Goal: Information Seeking & Learning: Learn about a topic

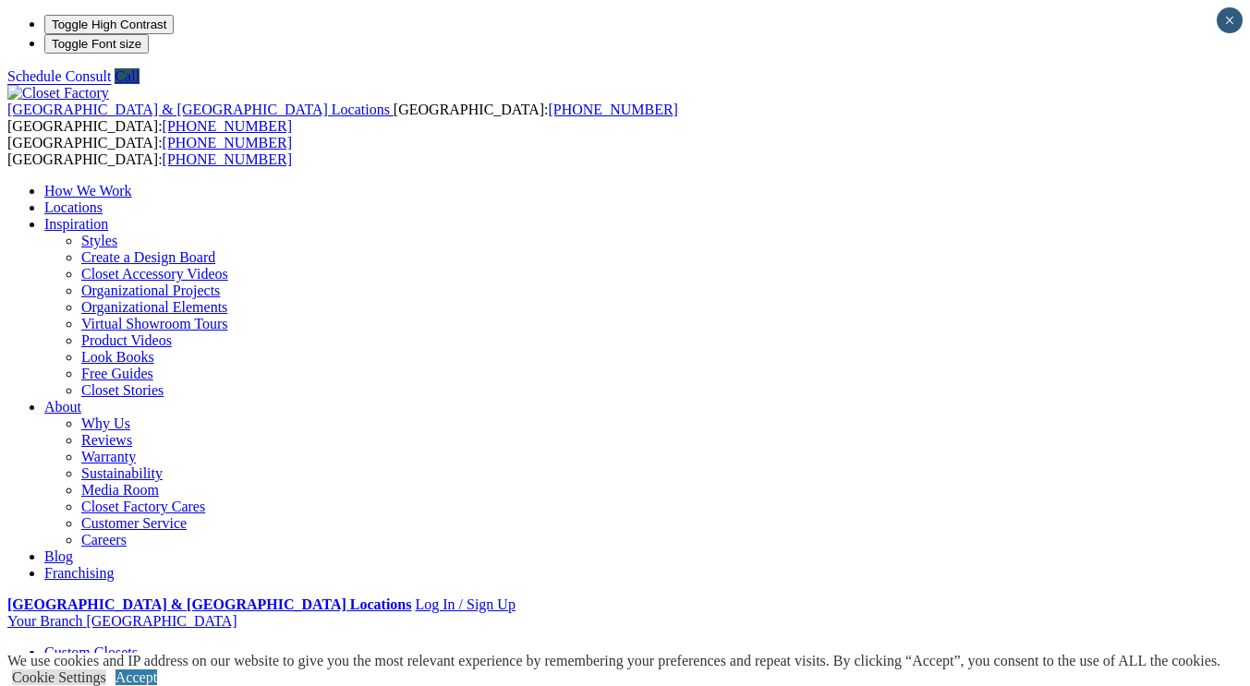
click at [172, 333] on link "Product Videos" at bounding box center [126, 341] width 91 height 16
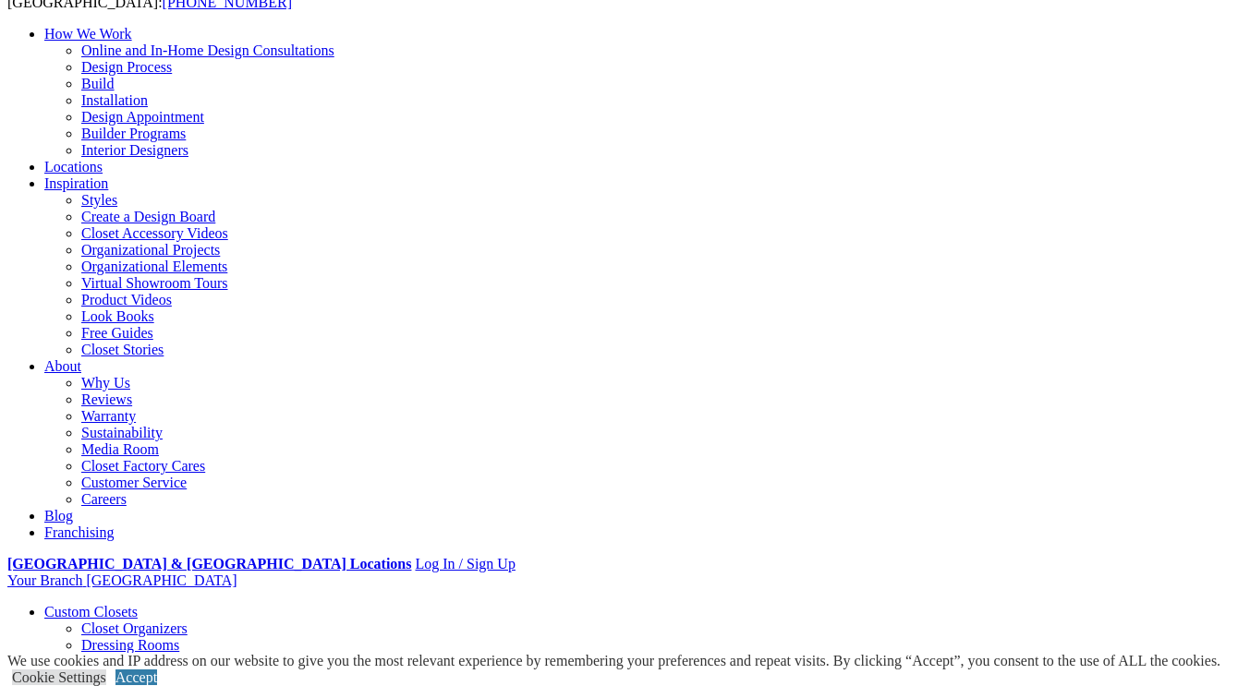
scroll to position [143, 0]
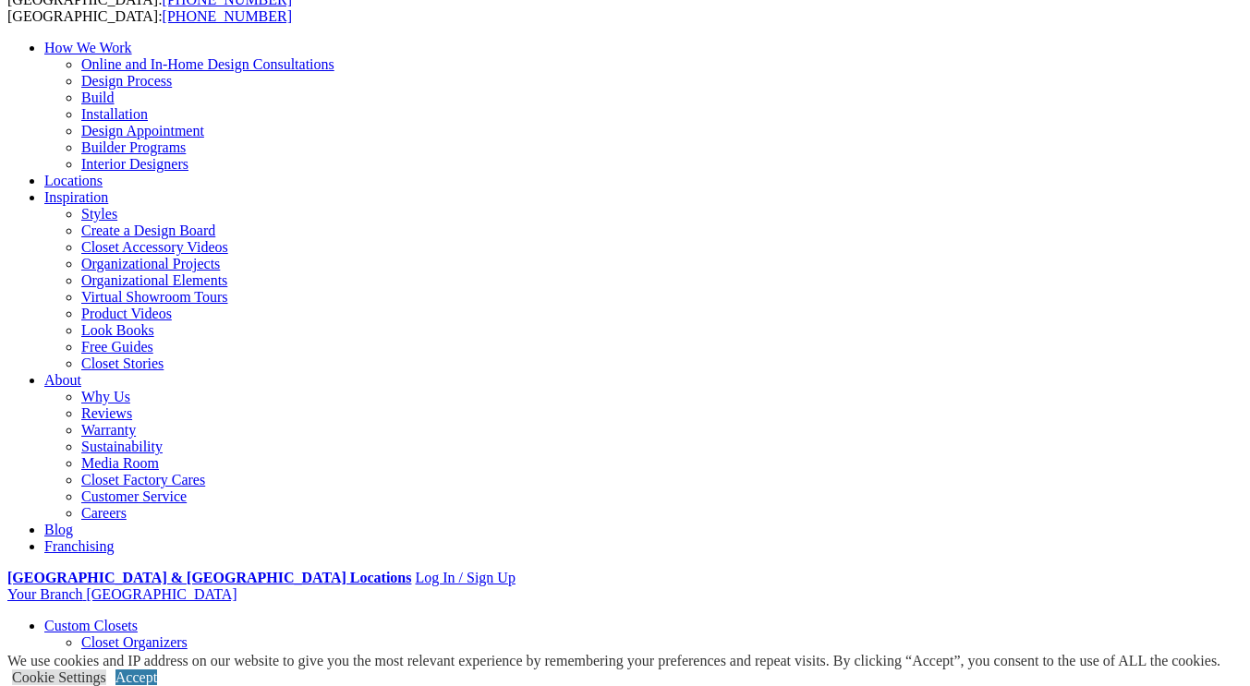
drag, startPoint x: 1260, startPoint y: 115, endPoint x: 1263, endPoint y: 141, distance: 26.0
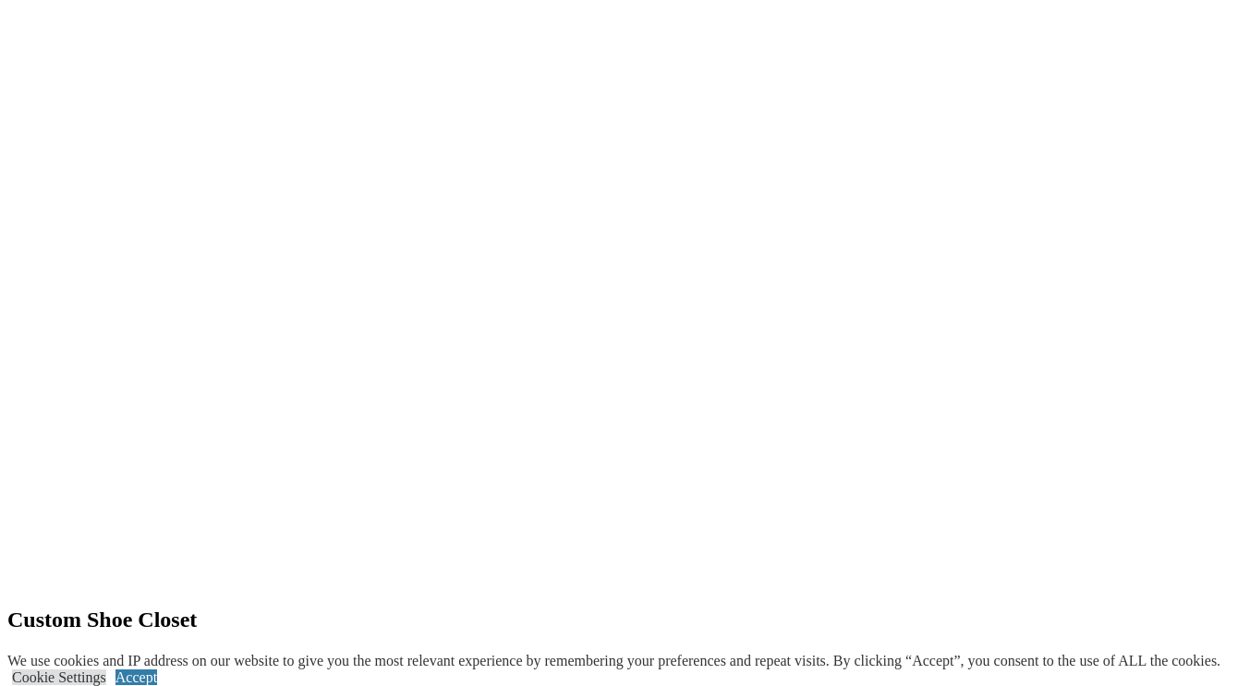
scroll to position [1711, 0]
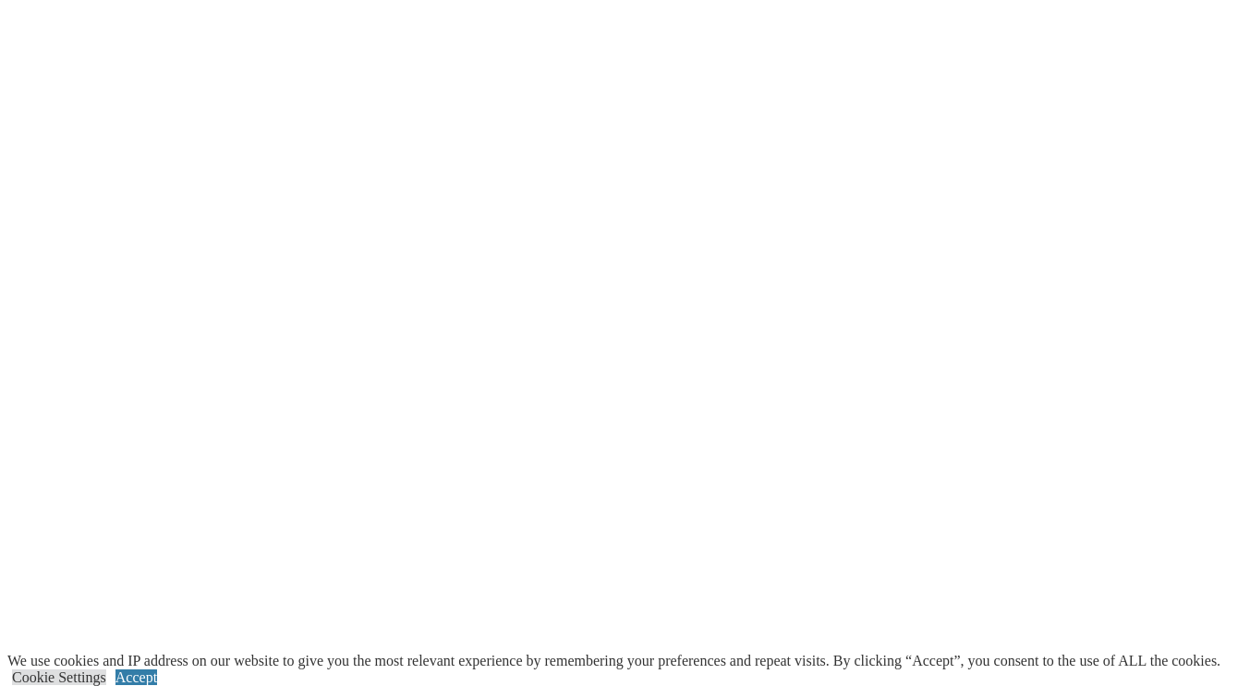
scroll to position [1727, 0]
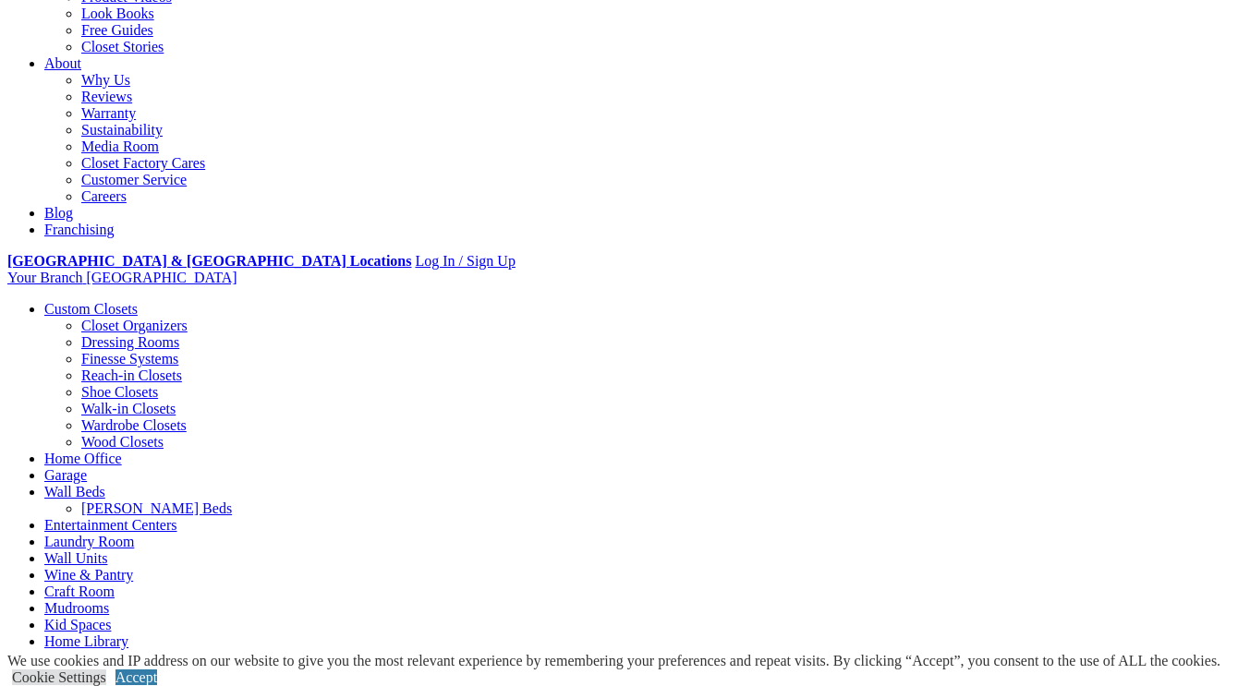
scroll to position [622, 0]
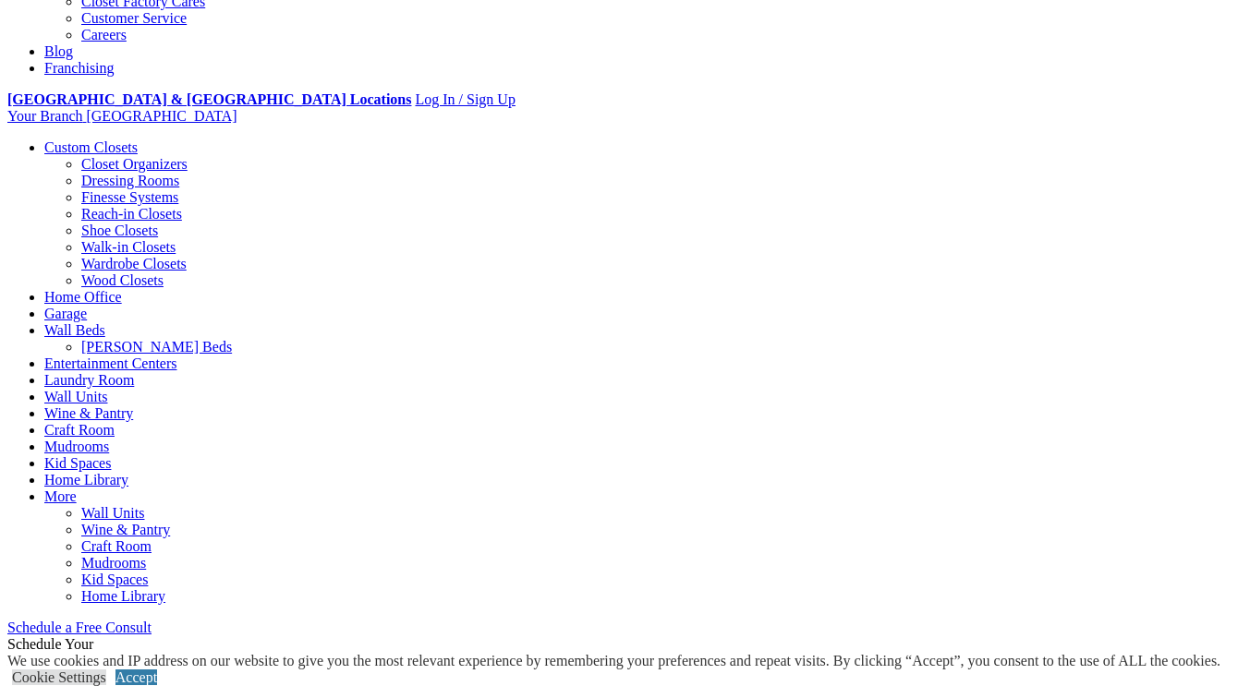
click at [134, 372] on link "Laundry Room" at bounding box center [89, 380] width 90 height 16
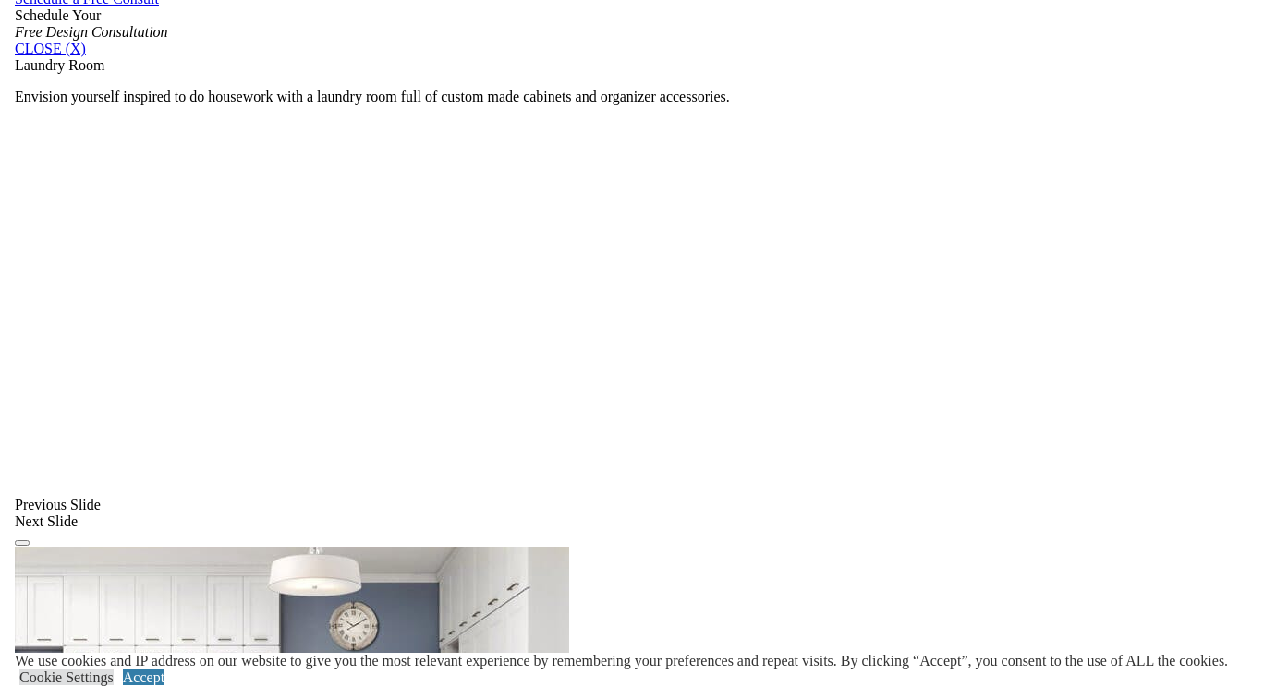
scroll to position [1255, 0]
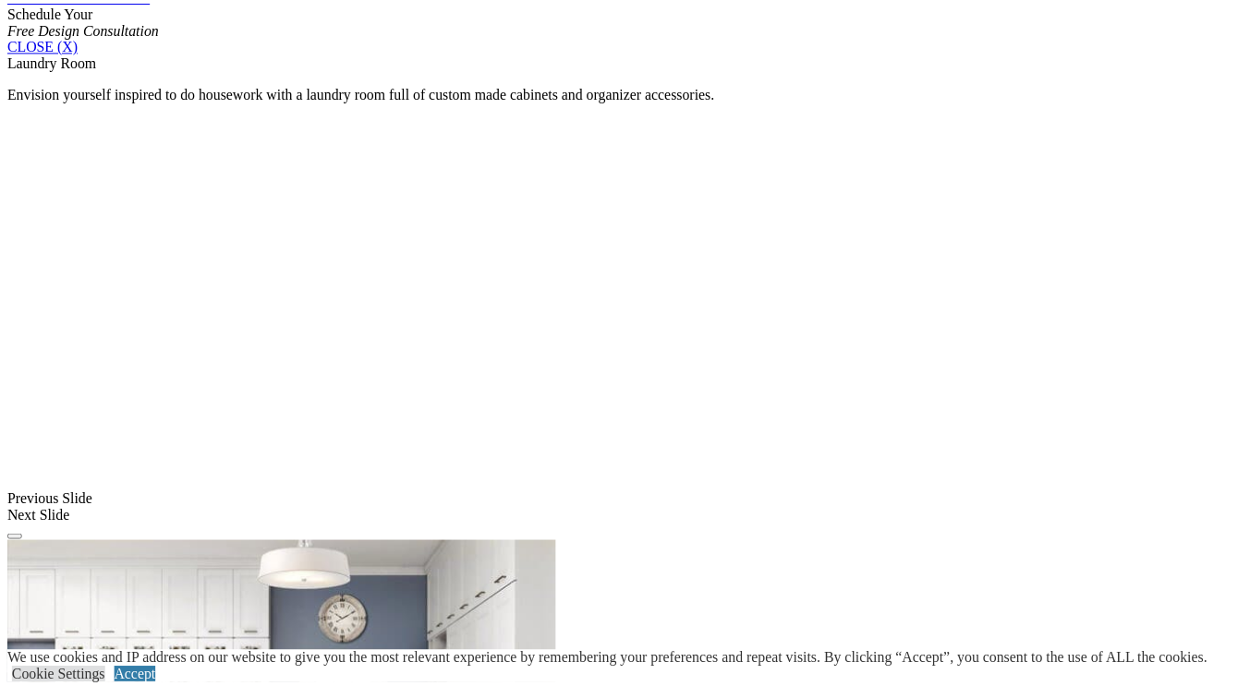
scroll to position [1700, 0]
